Goal: Information Seeking & Learning: Learn about a topic

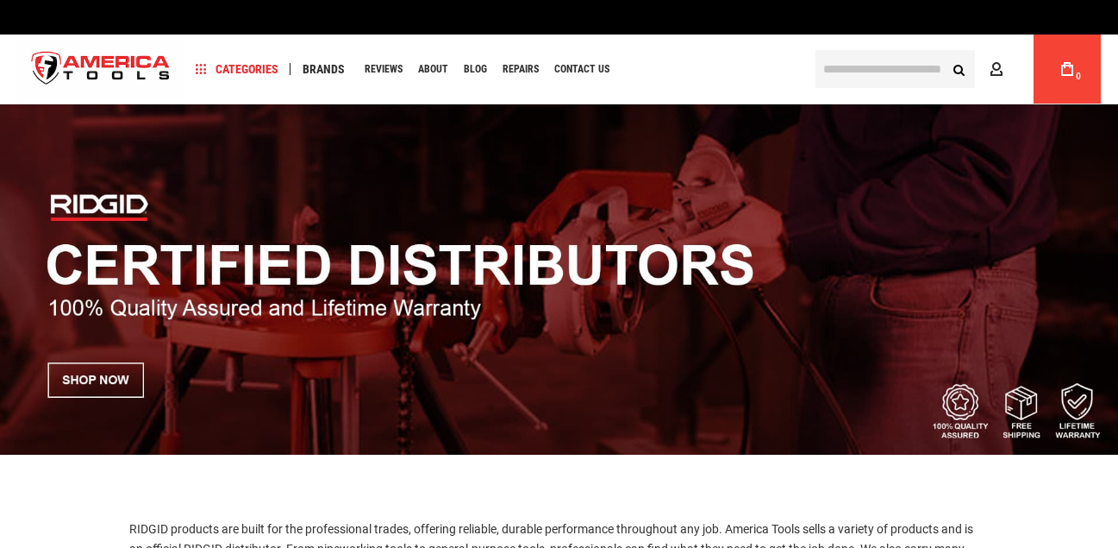
click at [830, 69] on input "text" at bounding box center [896, 69] width 160 height 38
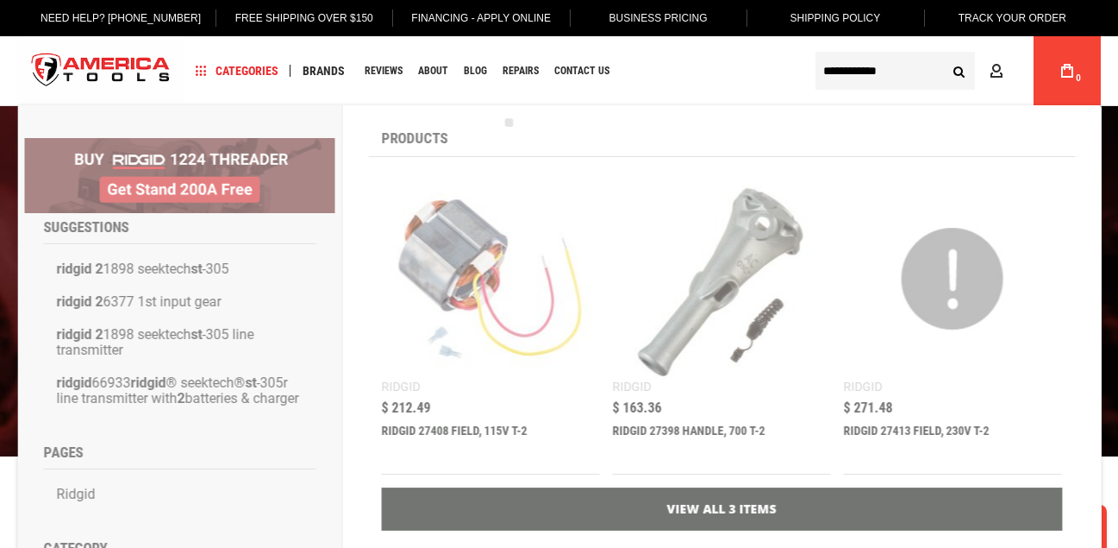
type input "**********"
click at [943, 54] on button "Search" at bounding box center [959, 70] width 33 height 33
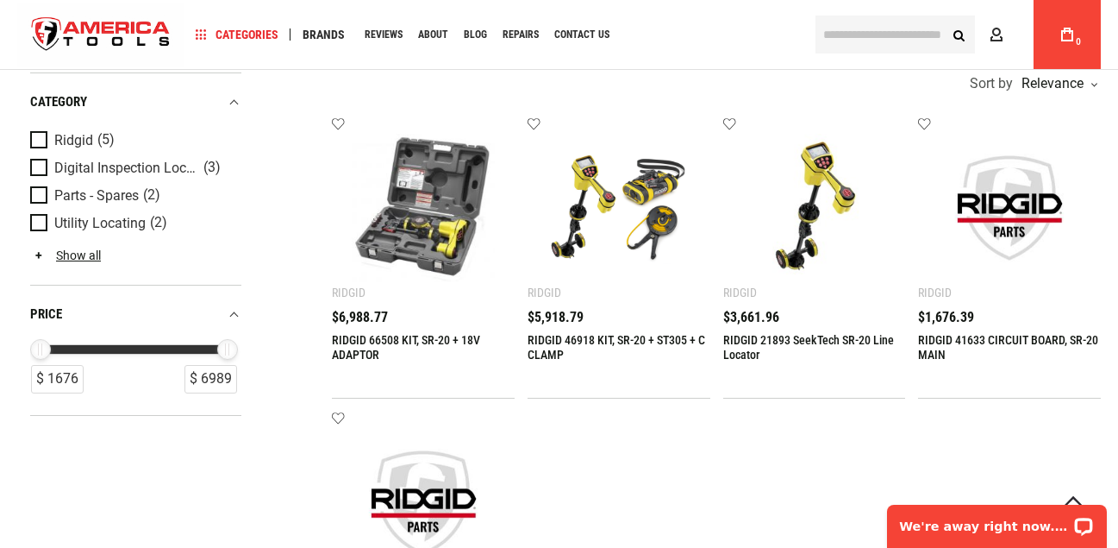
scroll to position [345, 0]
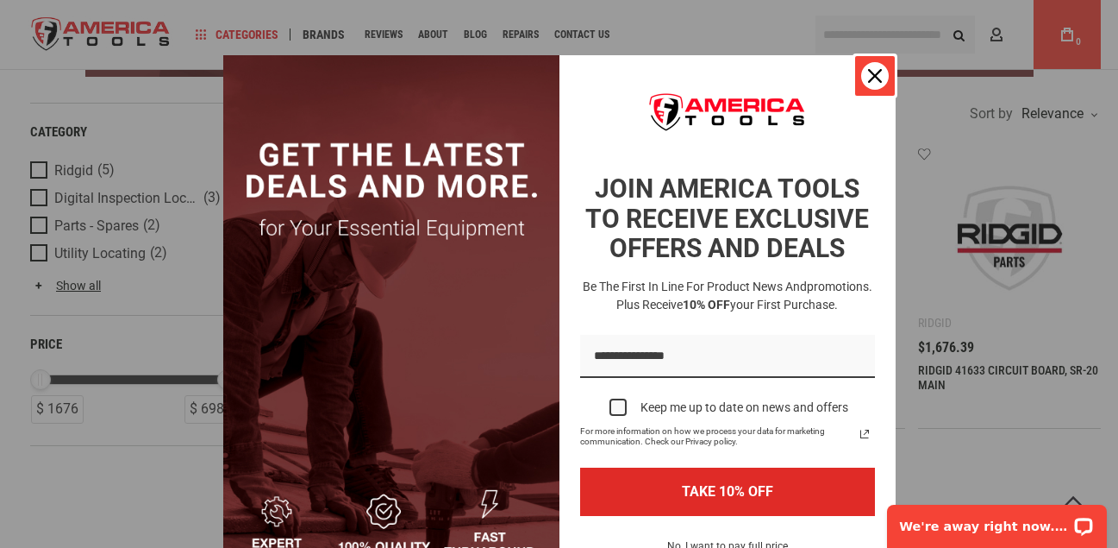
click at [868, 75] on icon "close icon" at bounding box center [875, 76] width 14 height 14
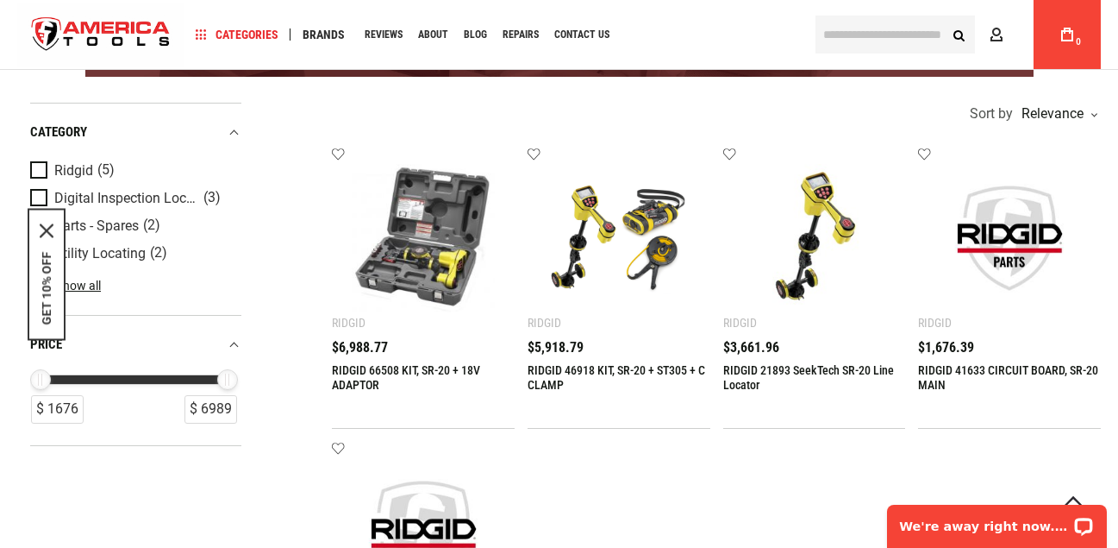
click at [761, 361] on div "RIDGID 21893 SeekTech SR-20 Line Locator $3,661.96" at bounding box center [815, 376] width 183 height 70
click at [38, 166] on span "Product Filters" at bounding box center [42, 170] width 24 height 19
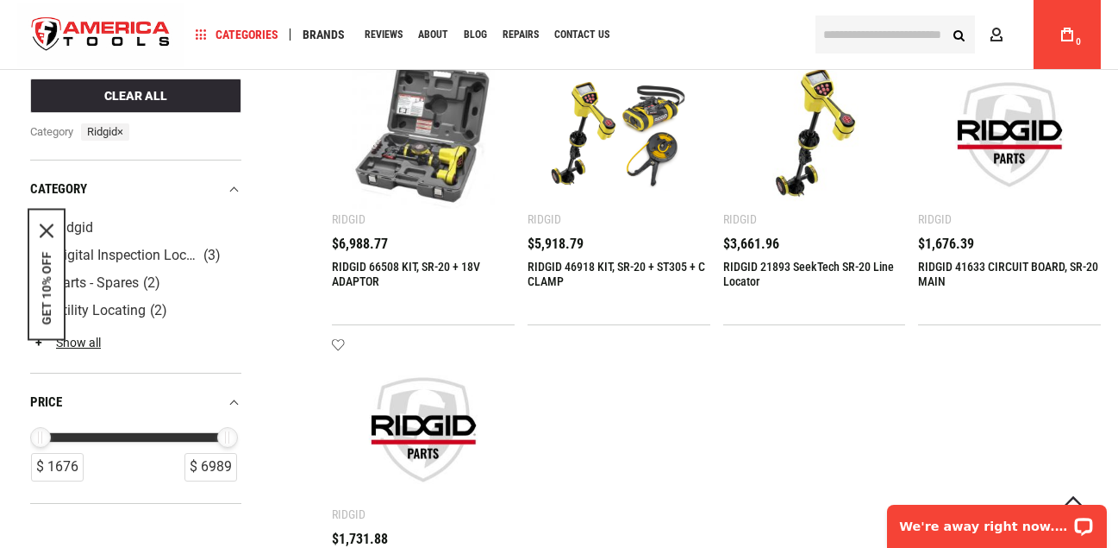
scroll to position [414, 0]
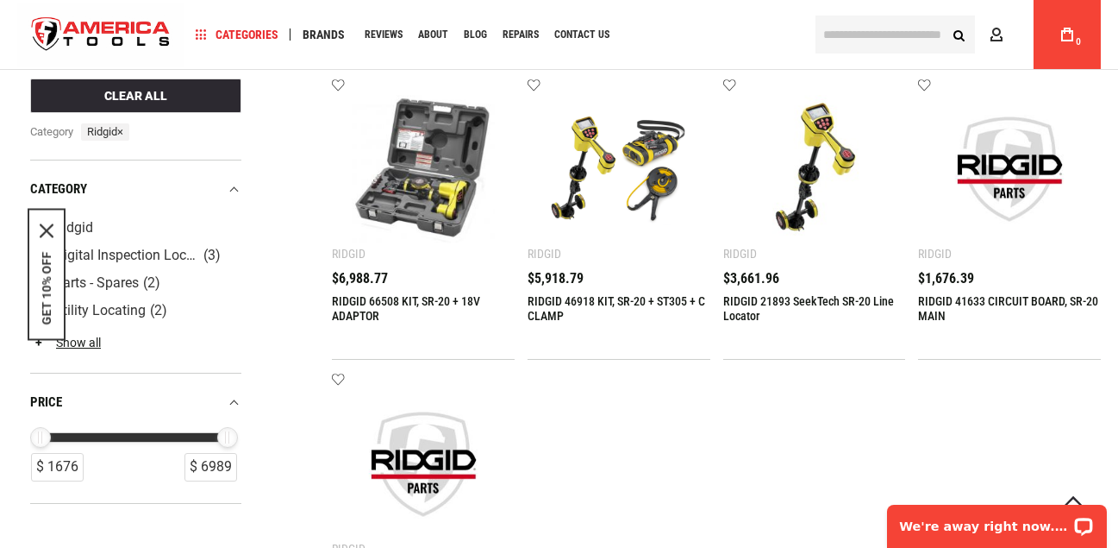
click at [762, 294] on link "RIDGID 21893 SeekTech SR-20 Line Locator" at bounding box center [809, 308] width 171 height 28
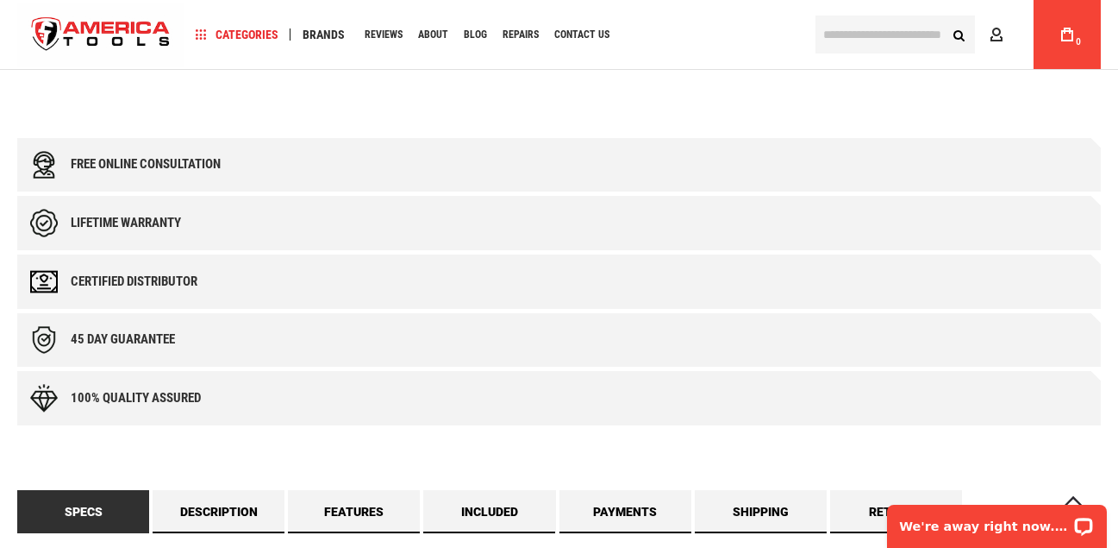
scroll to position [862, 0]
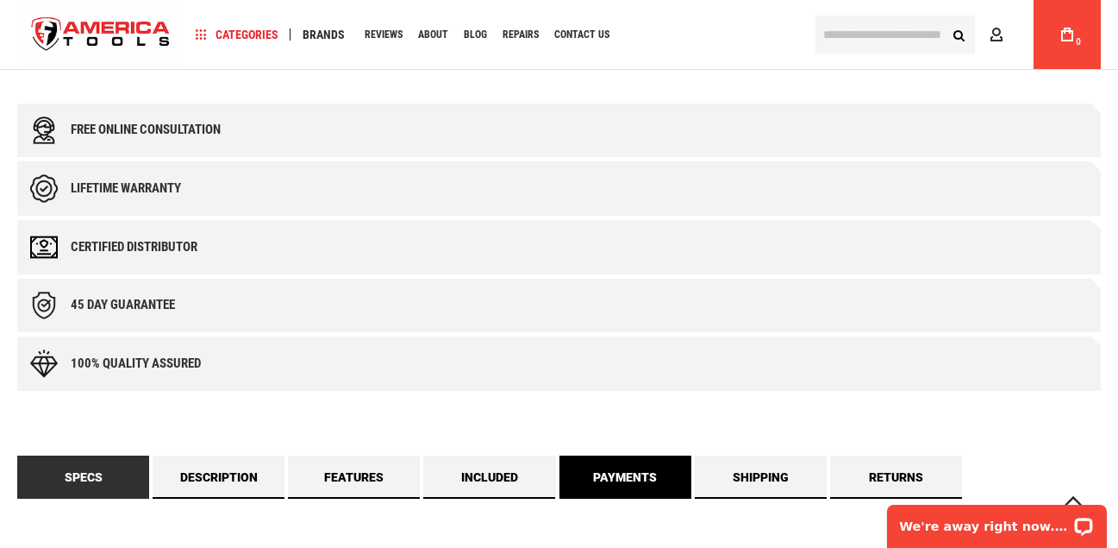
click at [621, 455] on link "Payments" at bounding box center [626, 476] width 132 height 43
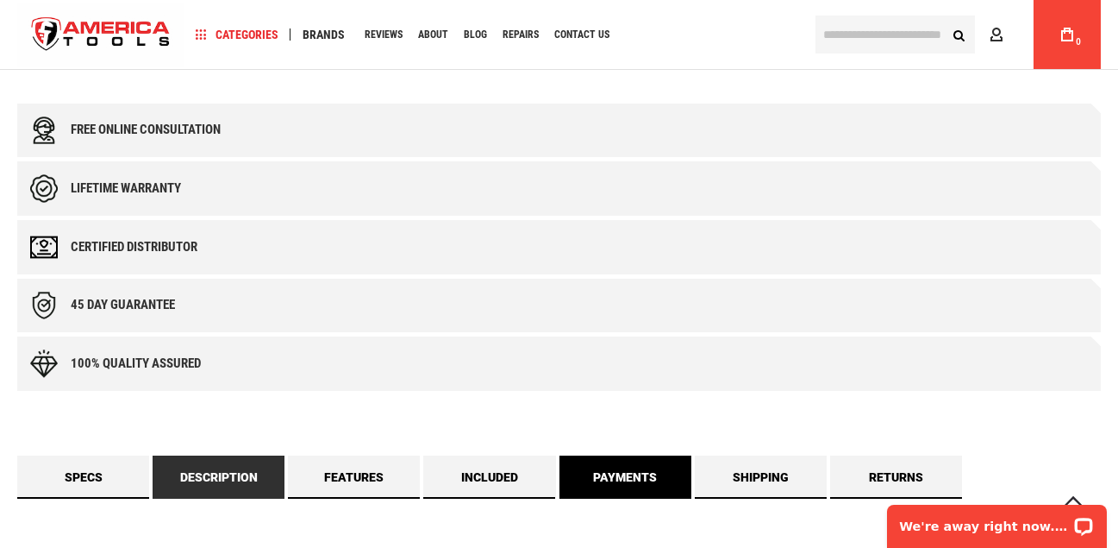
click at [621, 455] on link "Payments" at bounding box center [626, 476] width 132 height 43
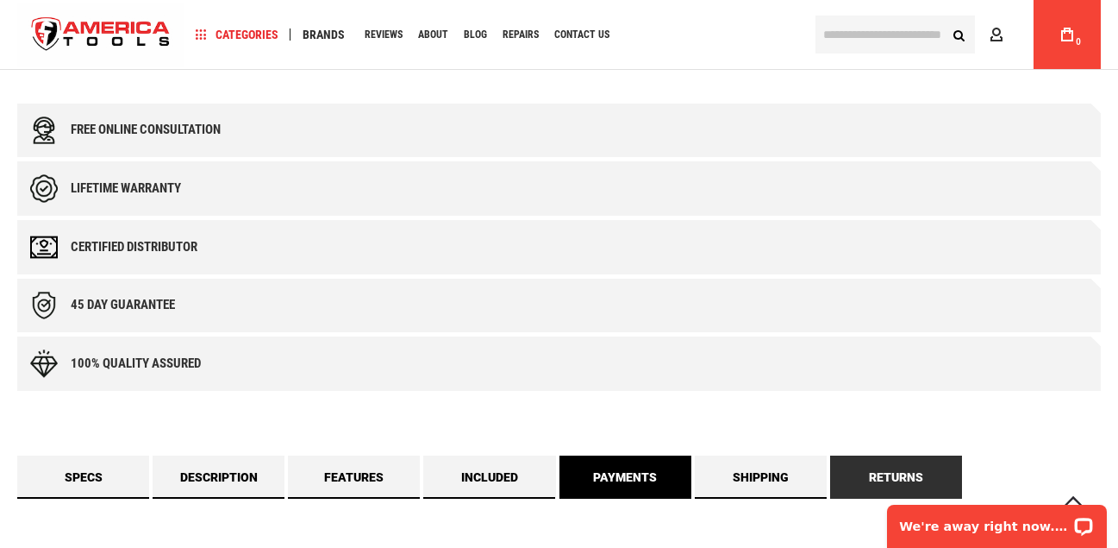
click at [610, 455] on link "Payments" at bounding box center [626, 476] width 132 height 43
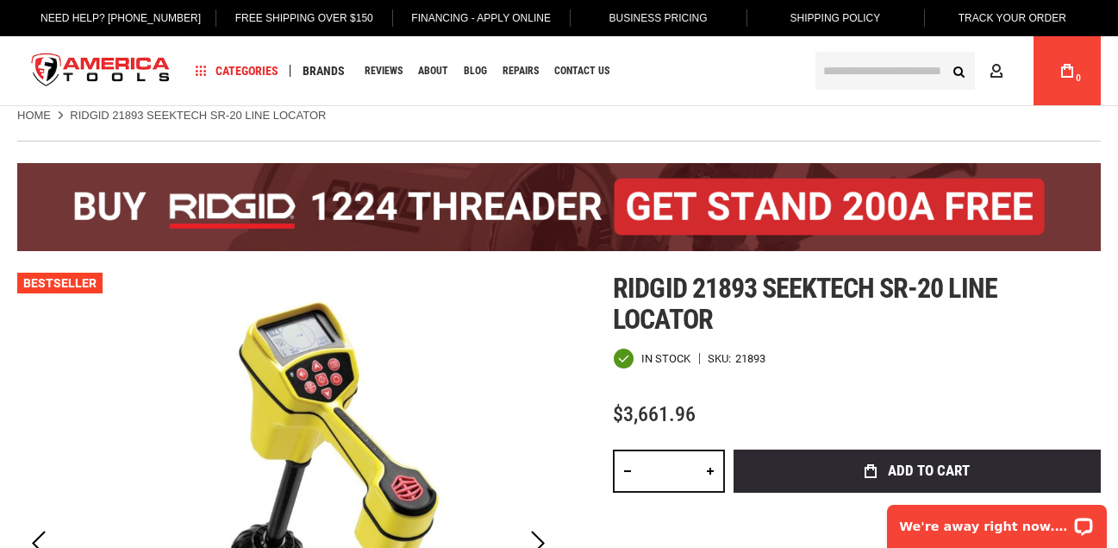
scroll to position [0, 0]
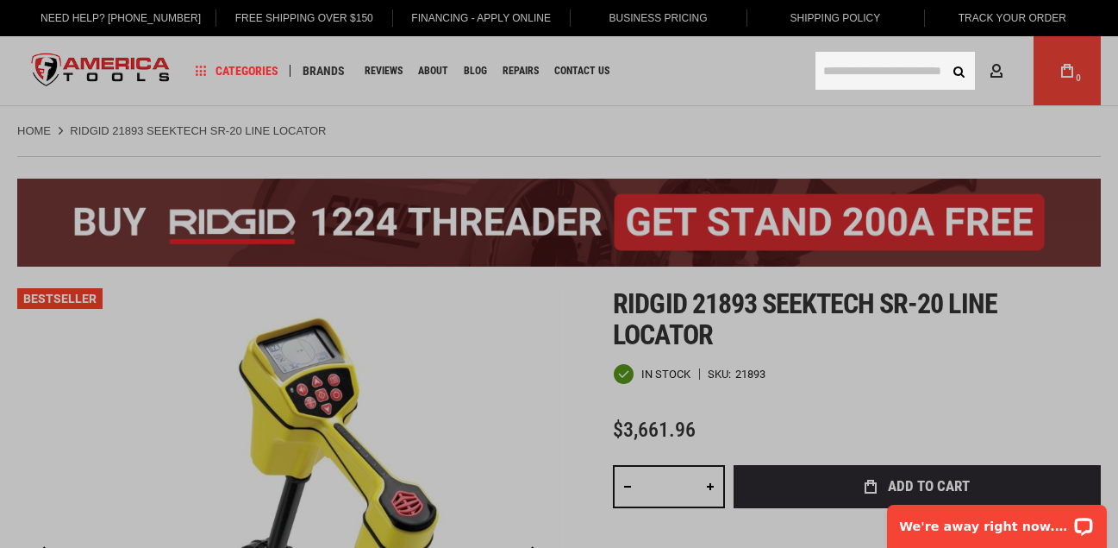
click at [828, 72] on input "text" at bounding box center [896, 71] width 160 height 38
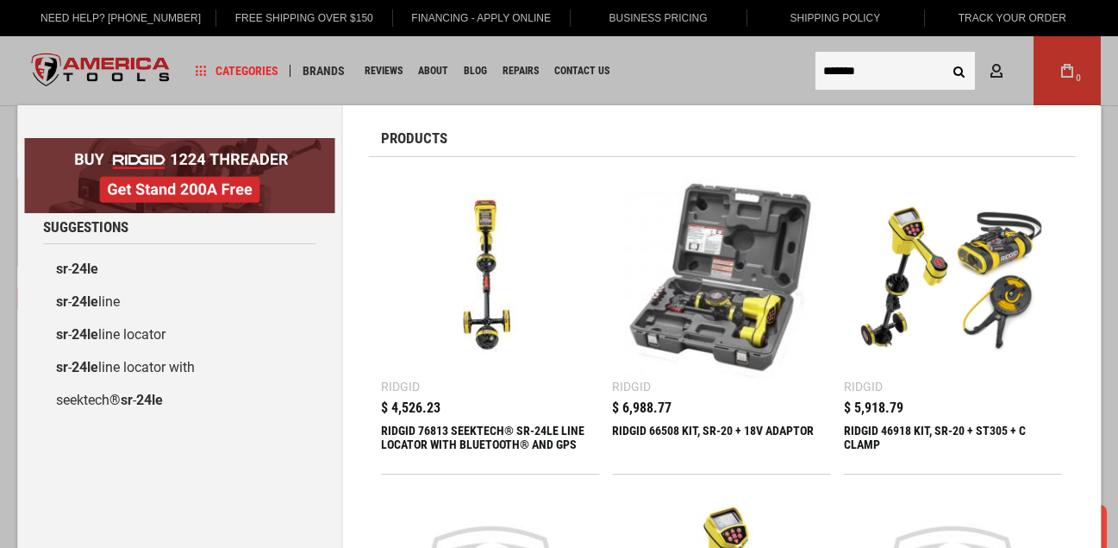
type input "*******"
click at [440, 438] on div "RIDGID 76813 SEEKTECH® SR-24LE LINE LOCATOR WITH BLUETOOTH® AND GPS" at bounding box center [490, 443] width 218 height 41
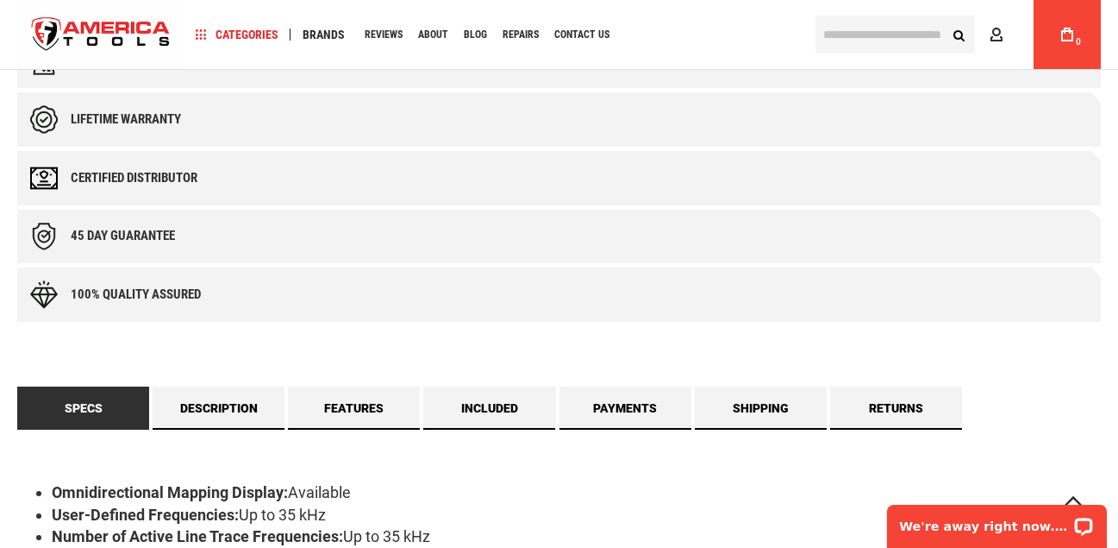
scroll to position [966, 0]
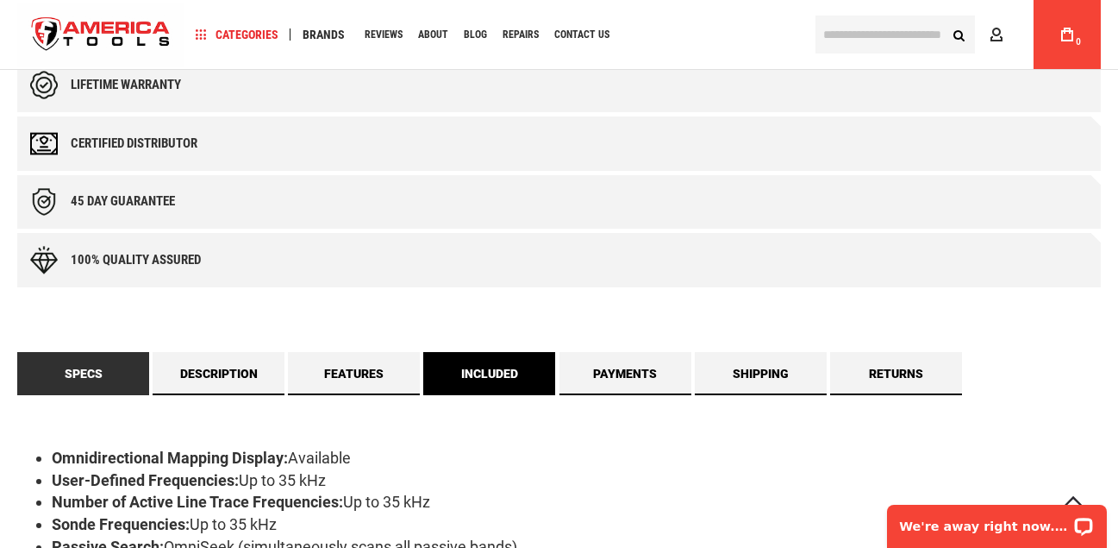
click at [495, 352] on link "Included" at bounding box center [489, 373] width 132 height 43
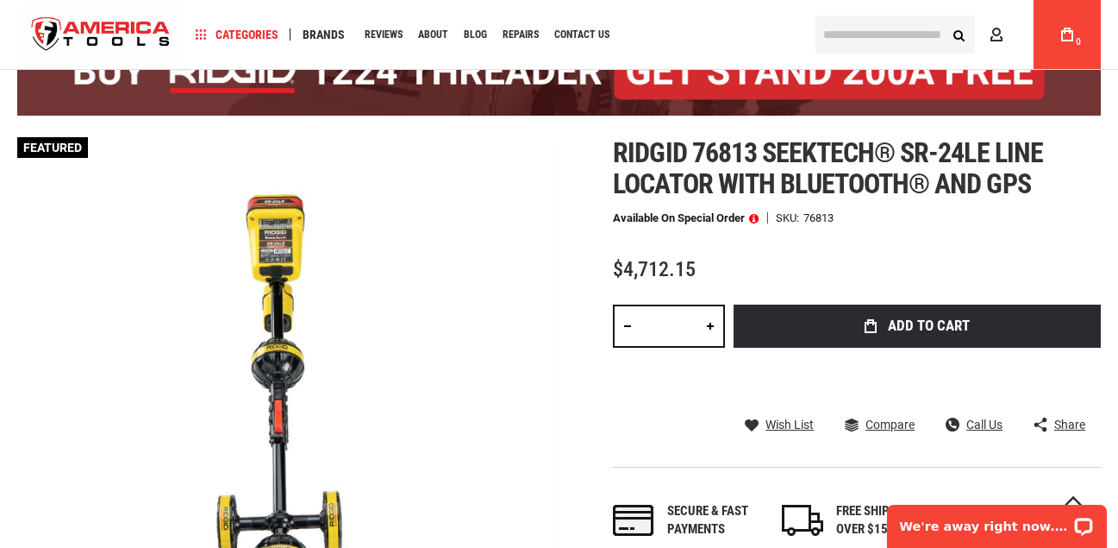
scroll to position [138, 0]
